Goal: Information Seeking & Learning: Learn about a topic

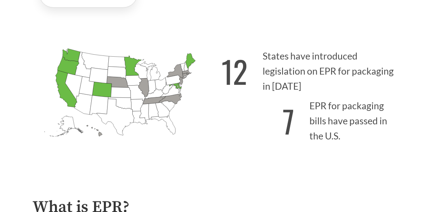
scroll to position [233, 0]
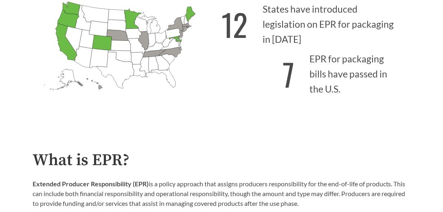
click at [181, 34] on icon "New Jersey Introduced: 1" at bounding box center [182, 34] width 4 height 8
click at [182, 34] on icon "New Jersey Introduced: 1" at bounding box center [182, 34] width 4 height 8
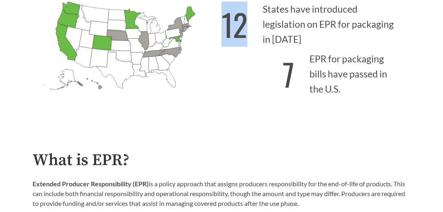
click at [182, 34] on icon "New Jersey Introduced: 1" at bounding box center [182, 34] width 4 height 8
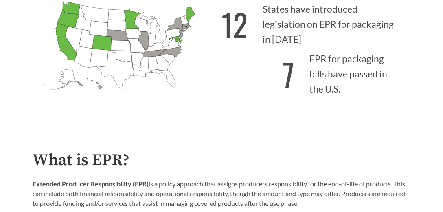
click at [182, 35] on icon "New Jersey Introduced: 1" at bounding box center [182, 34] width 4 height 8
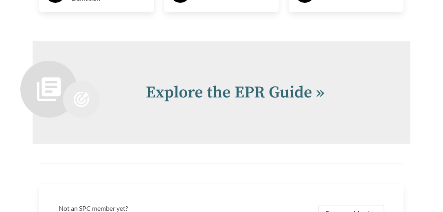
scroll to position [1582, 0]
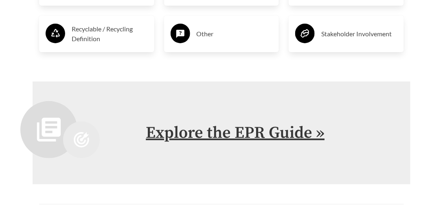
click at [241, 123] on link "Explore the EPR Guide »" at bounding box center [235, 133] width 179 height 20
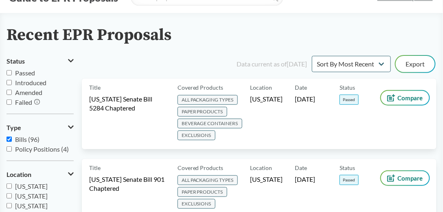
scroll to position [139, 0]
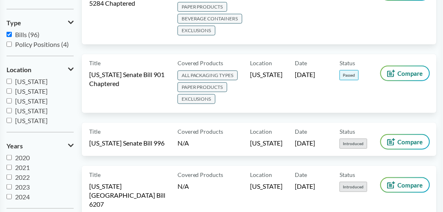
click at [8, 100] on input "[US_STATE]" at bounding box center [9, 100] width 5 height 5
checkbox input "true"
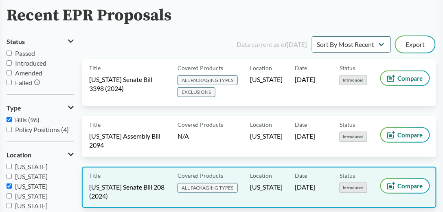
scroll to position [0, 0]
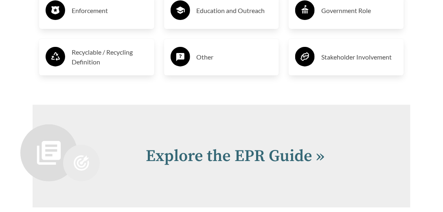
scroll to position [1675, 0]
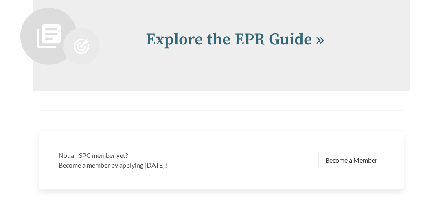
click at [300, 33] on link "Explore the EPR Guide »" at bounding box center [235, 39] width 179 height 20
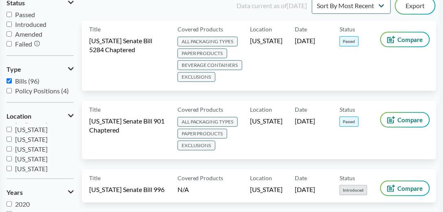
scroll to position [93, 0]
click at [9, 149] on input "[US_STATE]" at bounding box center [9, 151] width 5 height 5
checkbox input "true"
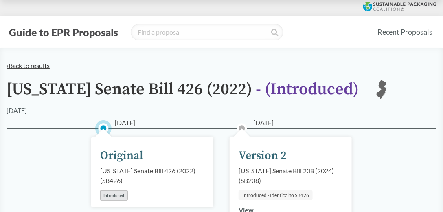
click at [39, 67] on link "‹ Back to results" at bounding box center [28, 65] width 43 height 8
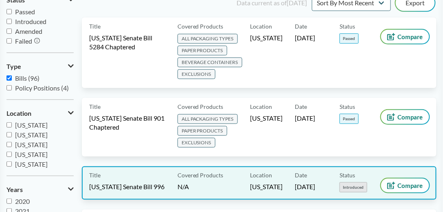
scroll to position [139, 0]
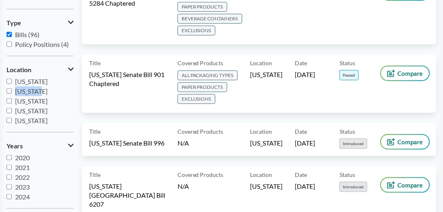
drag, startPoint x: 70, startPoint y: 86, endPoint x: 71, endPoint y: 90, distance: 4.2
click at [71, 90] on div "Washington Maryland Rhode Island North Carolina Illinois New York Tennessee Con…" at bounding box center [40, 101] width 67 height 49
click at [8, 92] on input "[US_STATE]" at bounding box center [9, 93] width 5 height 5
checkbox input "true"
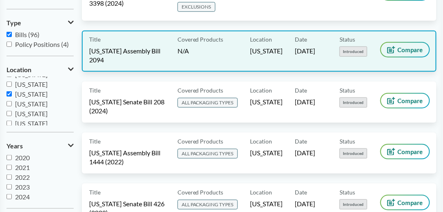
click at [395, 46] on icon at bounding box center [391, 49] width 8 height 7
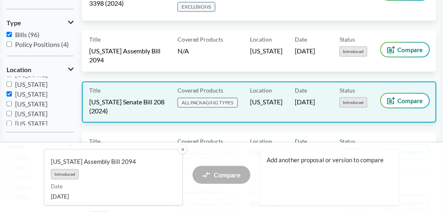
click at [154, 102] on span "[US_STATE] Senate Bill 208 (2024)" at bounding box center [128, 106] width 79 height 18
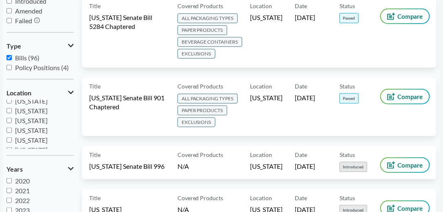
scroll to position [93, 0]
